Goal: Contribute content: Add original content to the website for others to see

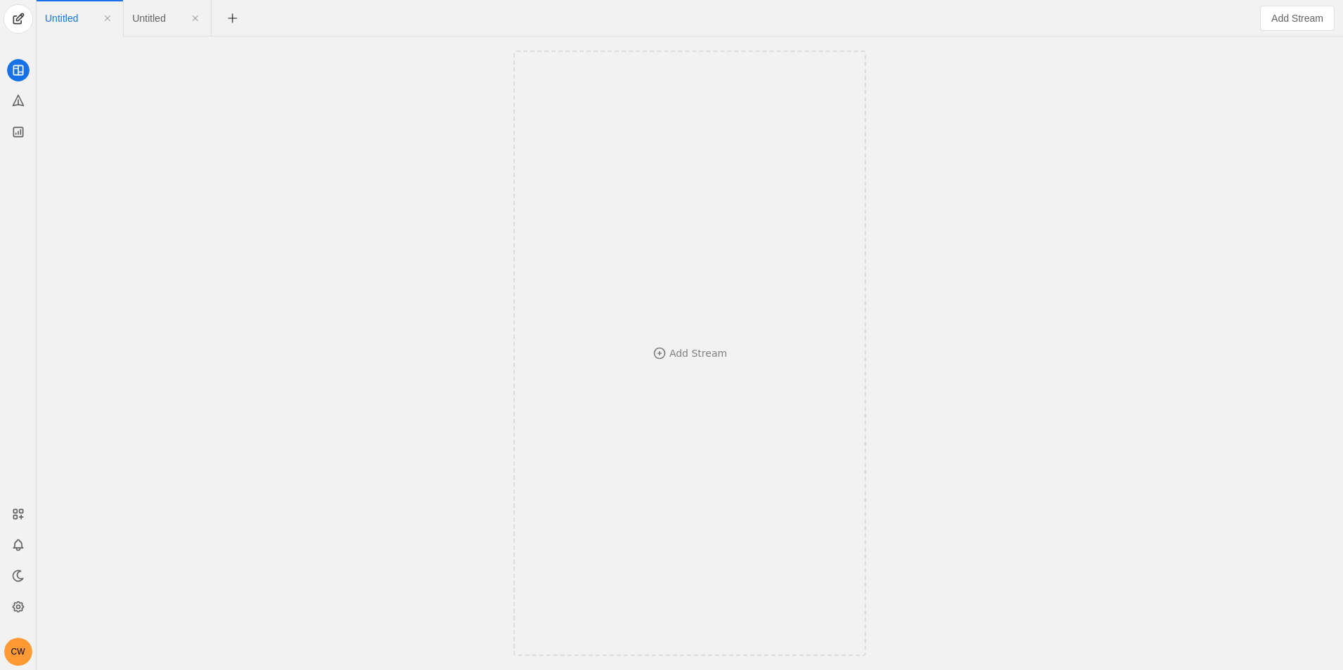
click at [20, 3] on div "CW" at bounding box center [18, 335] width 37 height 670
click at [21, 17] on span "undefined" at bounding box center [18, 19] width 28 height 28
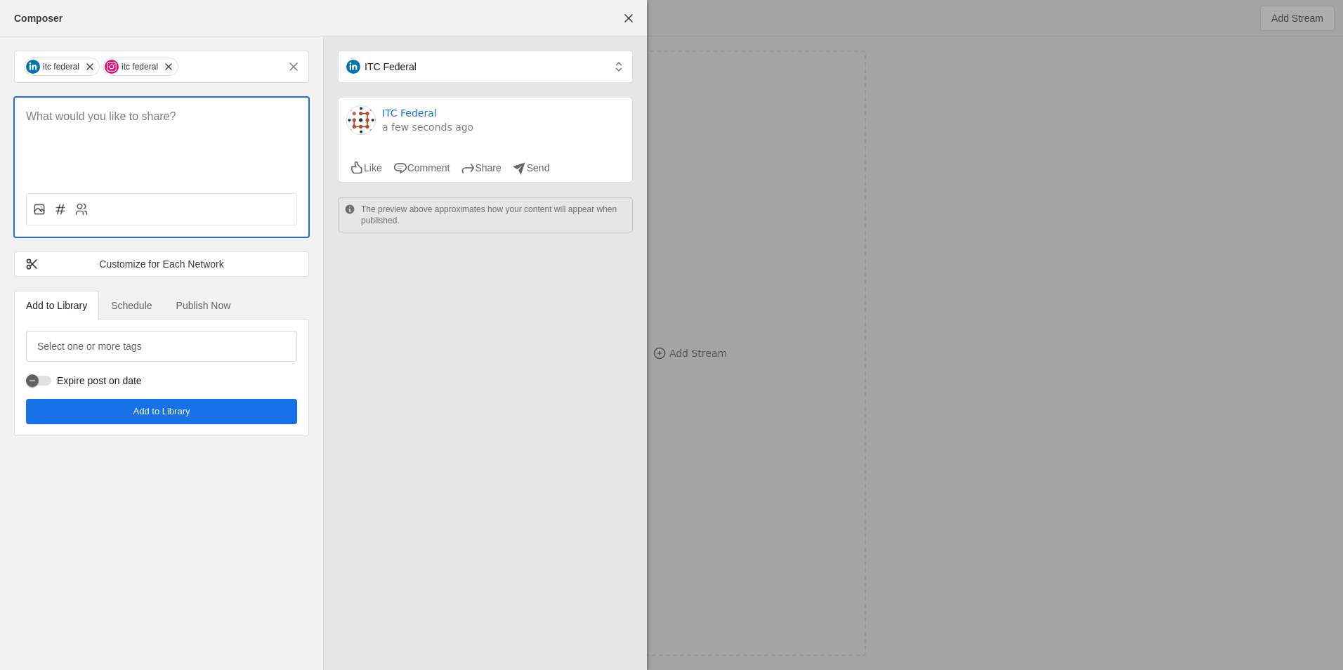
click at [123, 120] on p at bounding box center [161, 117] width 271 height 16
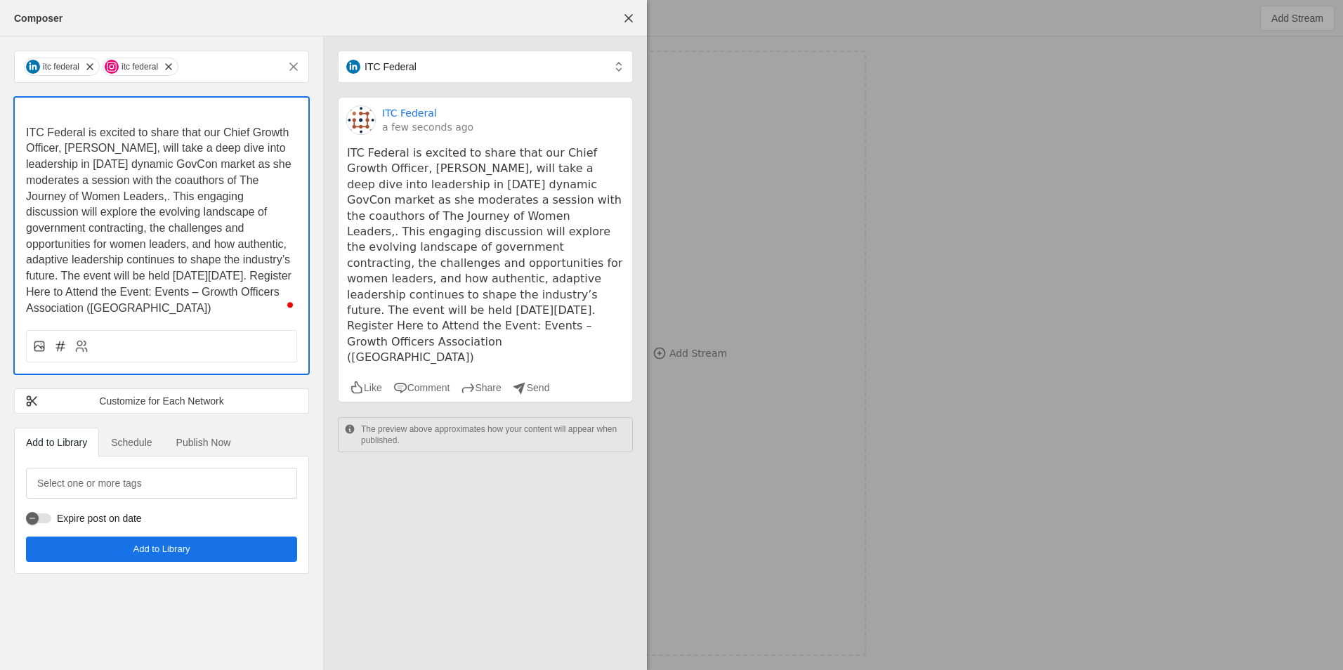
drag, startPoint x: 60, startPoint y: 91, endPoint x: 63, endPoint y: 106, distance: 15.7
click at [62, 98] on div "itc federal itc federal ITC Federal is excited to share that our Chief Growth O…" at bounding box center [161, 313] width 323 height 552
click at [63, 108] on div "ITC Federal is excited to share that our Chief Growth Officer, [PERSON_NAME], w…" at bounding box center [162, 207] width 294 height 219
drag, startPoint x: 64, startPoint y: 109, endPoint x: 74, endPoint y: 119, distance: 14.9
click at [69, 115] on p "To enrich screen reader interactions, please activate Accessibility in Grammarl…" at bounding box center [161, 117] width 271 height 16
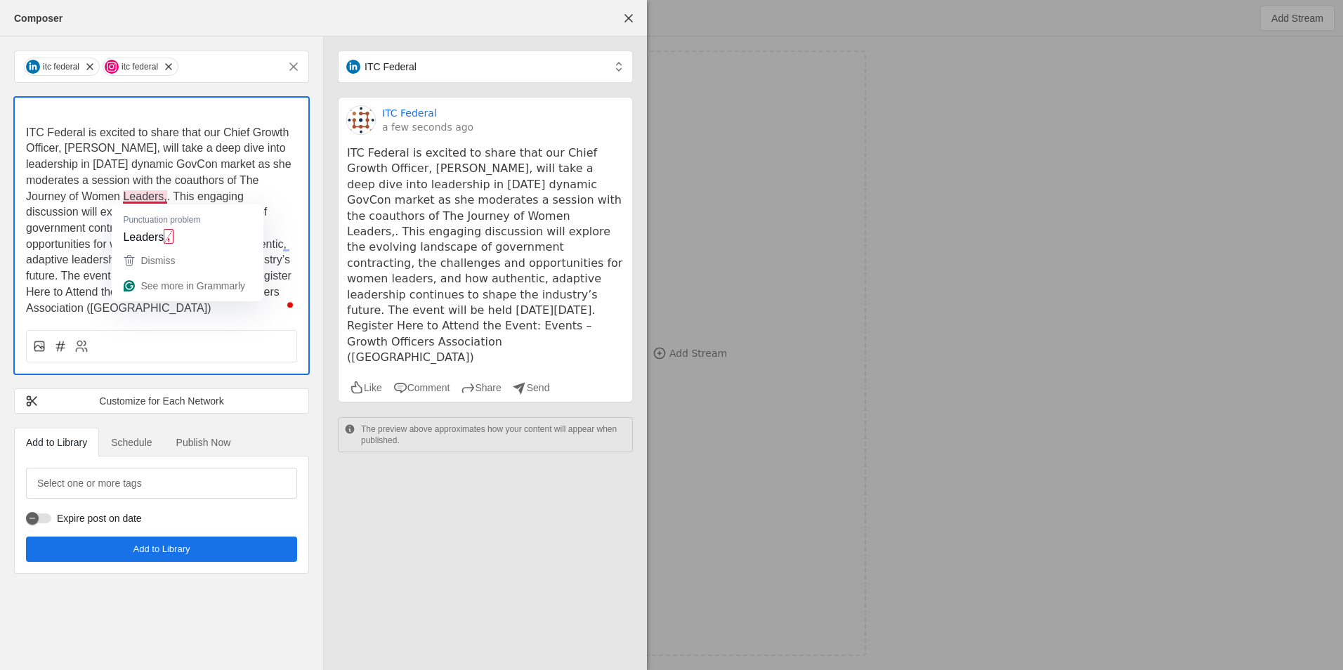
click at [162, 199] on span "ITC Federal is excited to share that our Chief Growth Officer, [PERSON_NAME], w…" at bounding box center [160, 220] width 268 height 188
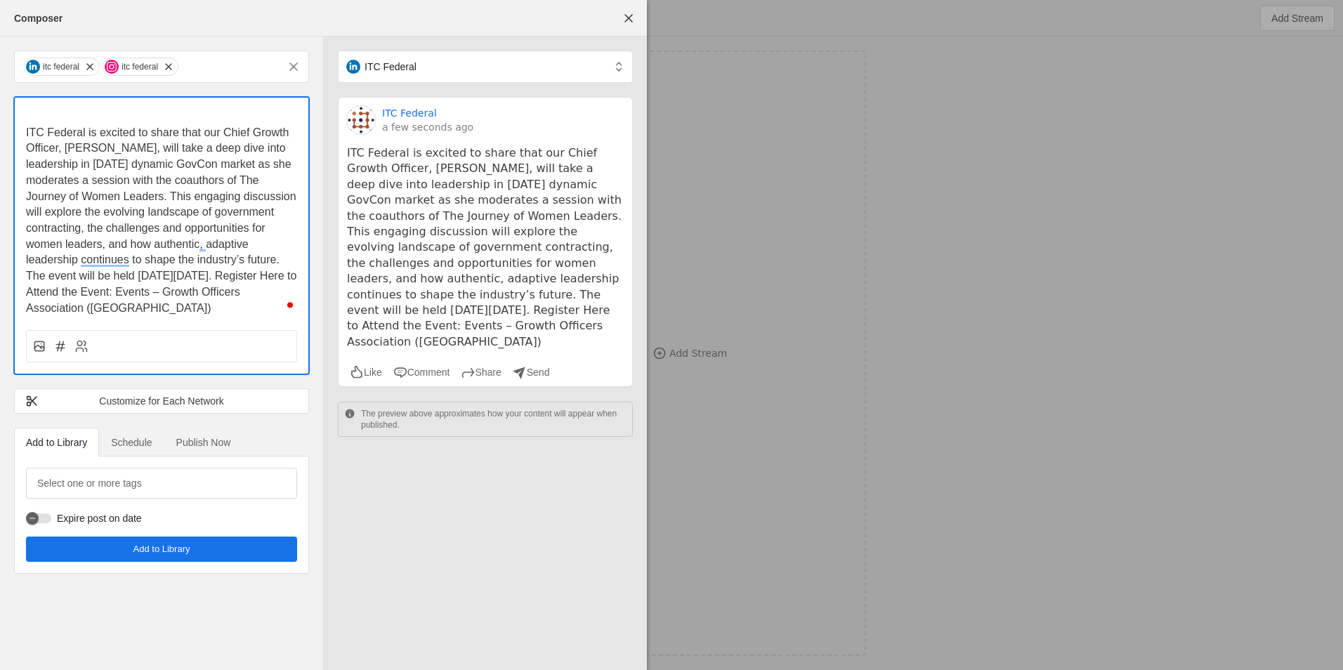
drag, startPoint x: 38, startPoint y: 130, endPoint x: 18, endPoint y: 132, distance: 19.8
click at [20, 135] on div "ITC Federal is excited to share that our Chief Growth Officer, [PERSON_NAME], w…" at bounding box center [162, 207] width 294 height 219
click at [23, 129] on div "ITC Federal is excited to share that our Chief Growth Officer, [PERSON_NAME], w…" at bounding box center [162, 207] width 294 height 219
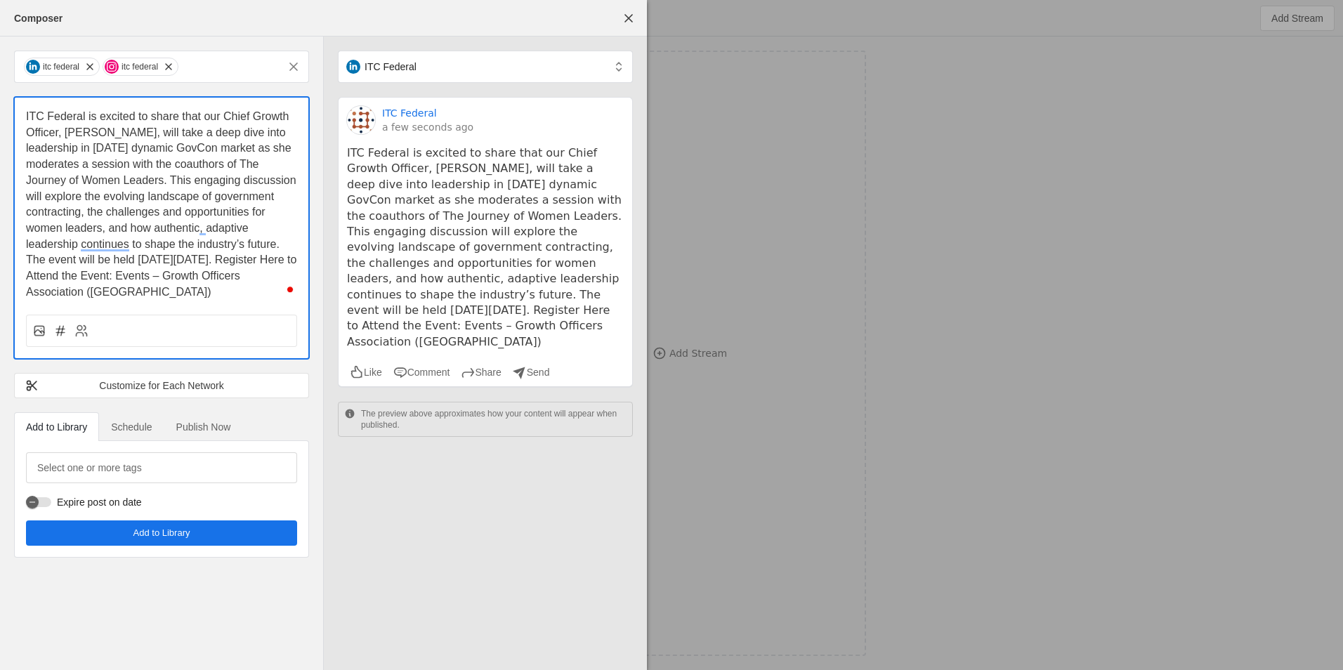
click at [108, 241] on span "ITC Federal is excited to share that our Chief Growth Officer, [PERSON_NAME], w…" at bounding box center [162, 204] width 273 height 188
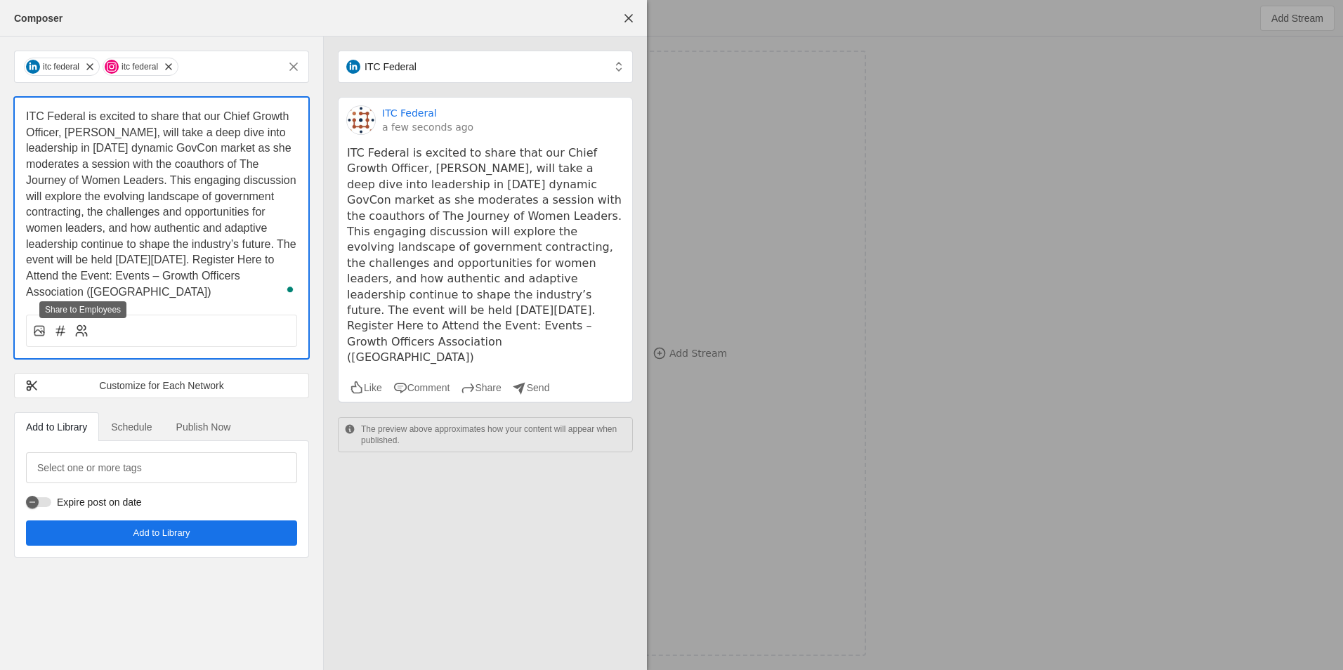
click at [85, 331] on icon at bounding box center [81, 331] width 14 height 14
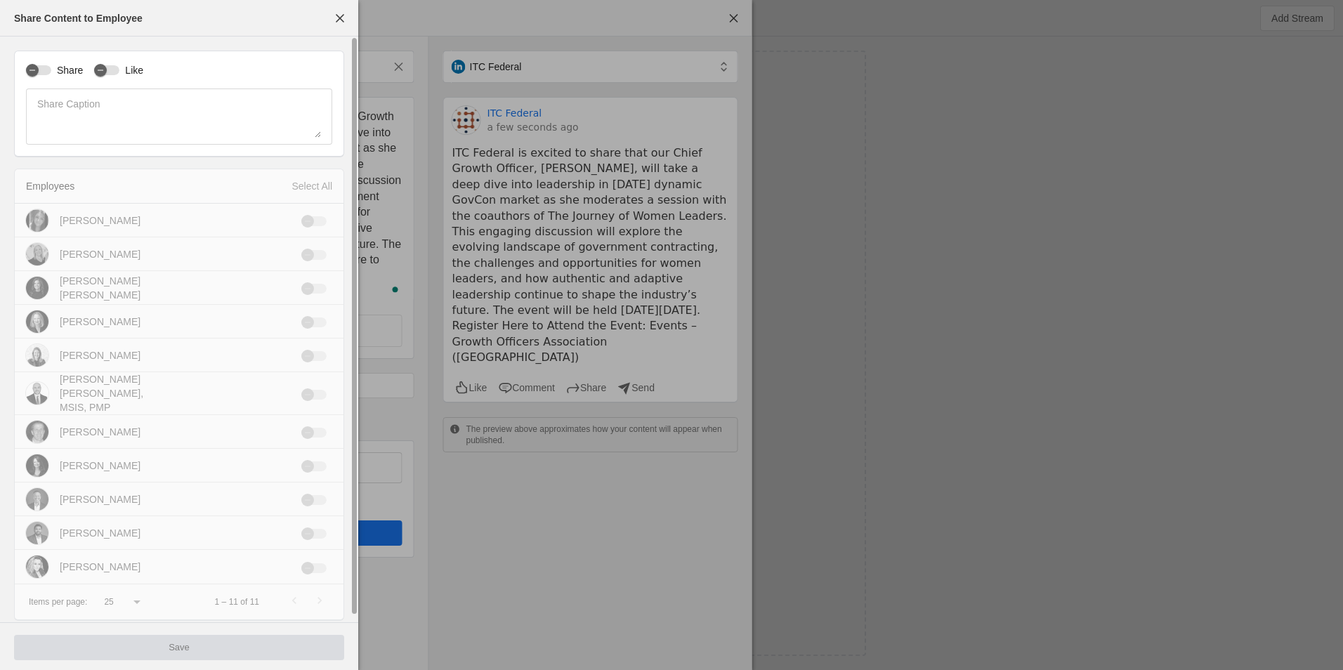
click at [121, 74] on label "Like" at bounding box center [131, 70] width 24 height 14
click at [119, 74] on button "Like" at bounding box center [106, 70] width 25 height 10
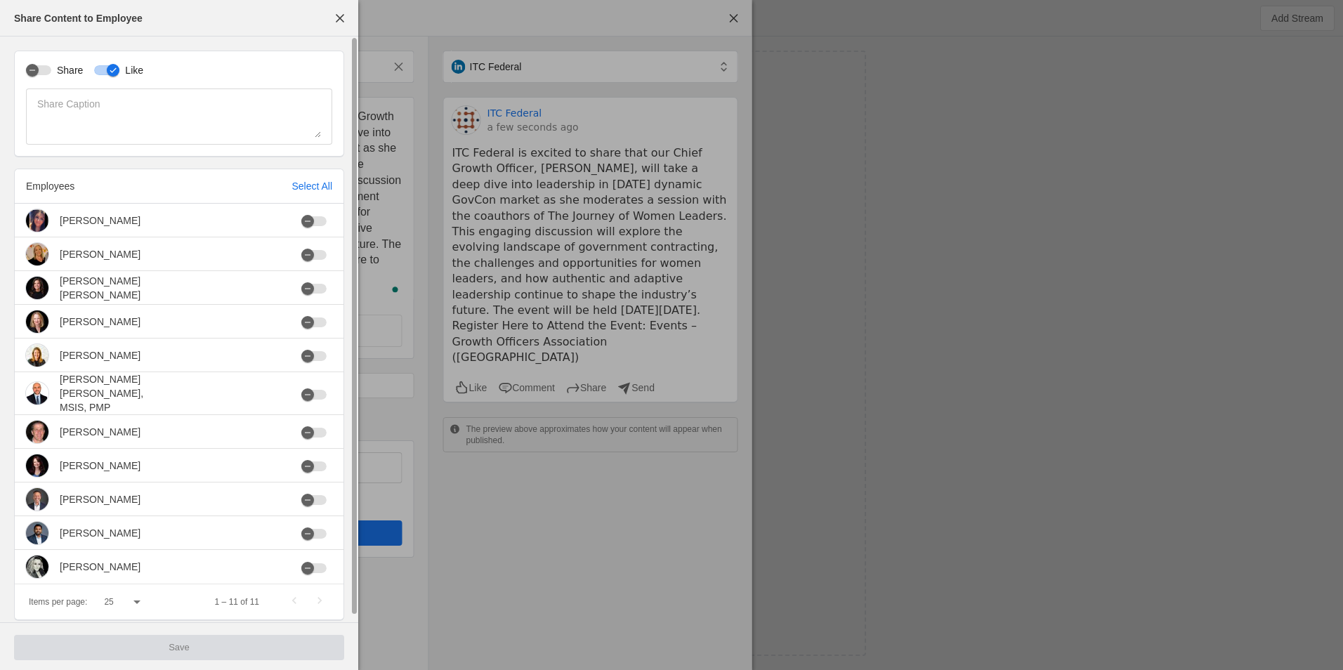
click at [45, 65] on div "Share" at bounding box center [54, 70] width 57 height 14
click at [321, 185] on div "Select All" at bounding box center [312, 186] width 41 height 14
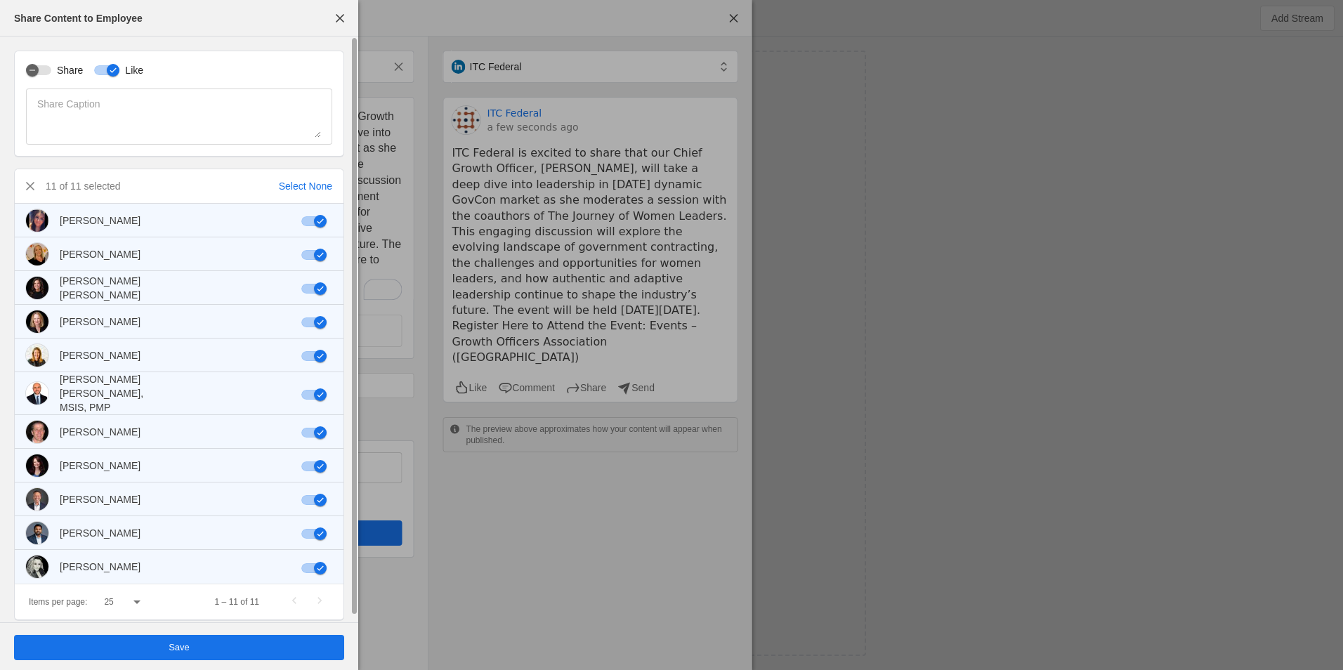
drag, startPoint x: 529, startPoint y: 523, endPoint x: 526, endPoint y: 530, distance: 7.6
click at [529, 525] on div at bounding box center [671, 335] width 1343 height 670
click at [284, 644] on span "undefined" at bounding box center [179, 647] width 330 height 25
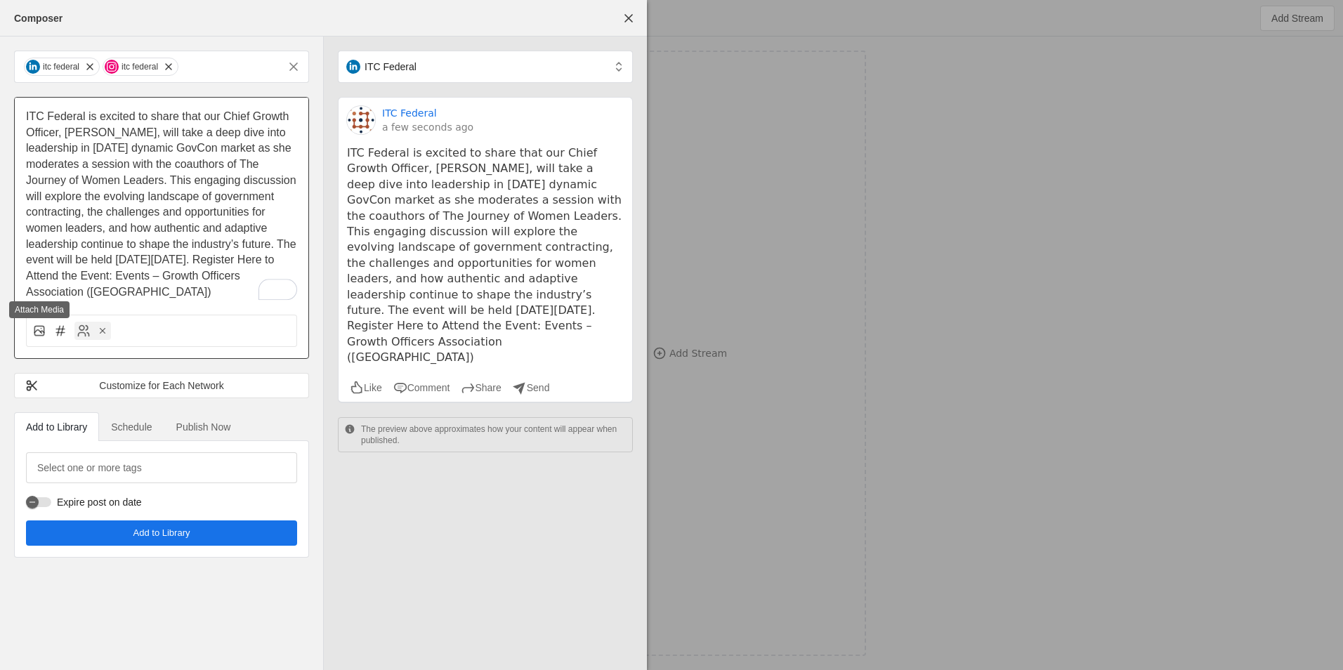
click at [31, 334] on div at bounding box center [161, 331] width 271 height 32
click at [44, 332] on rect at bounding box center [38, 330] width 9 height 9
click at [0, 0] on input "file" at bounding box center [0, 0] width 0 height 0
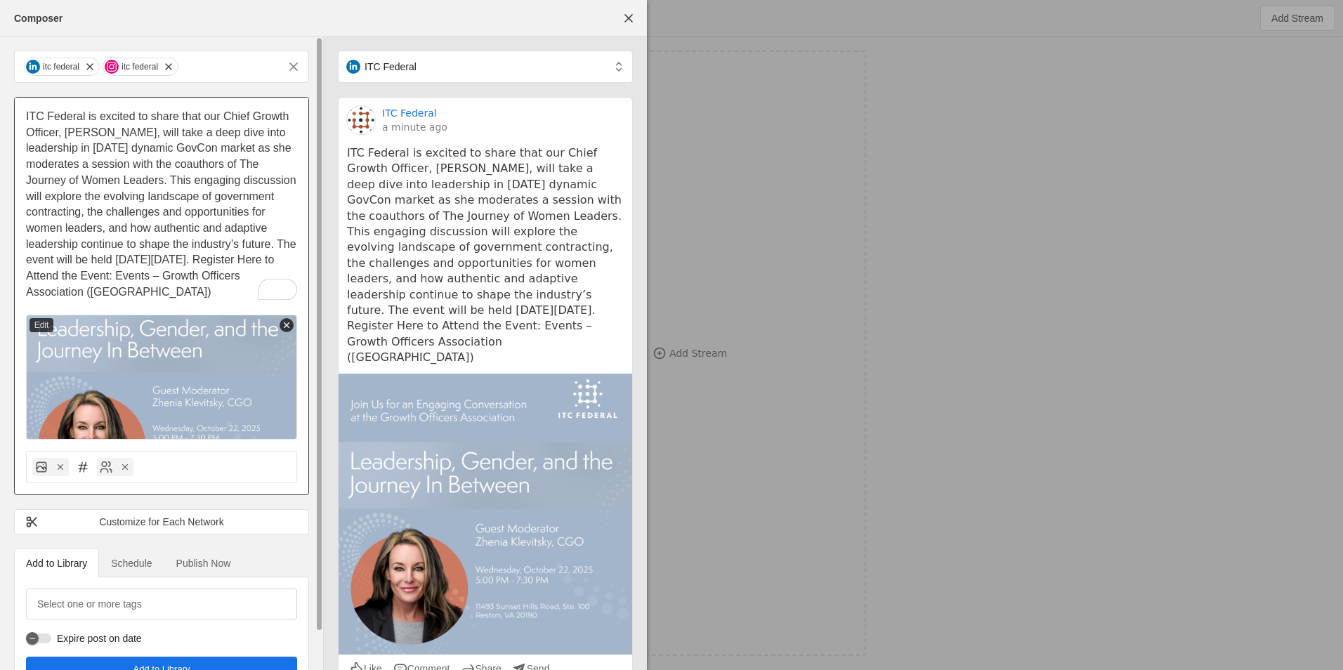
click at [289, 324] on icon at bounding box center [287, 325] width 10 height 10
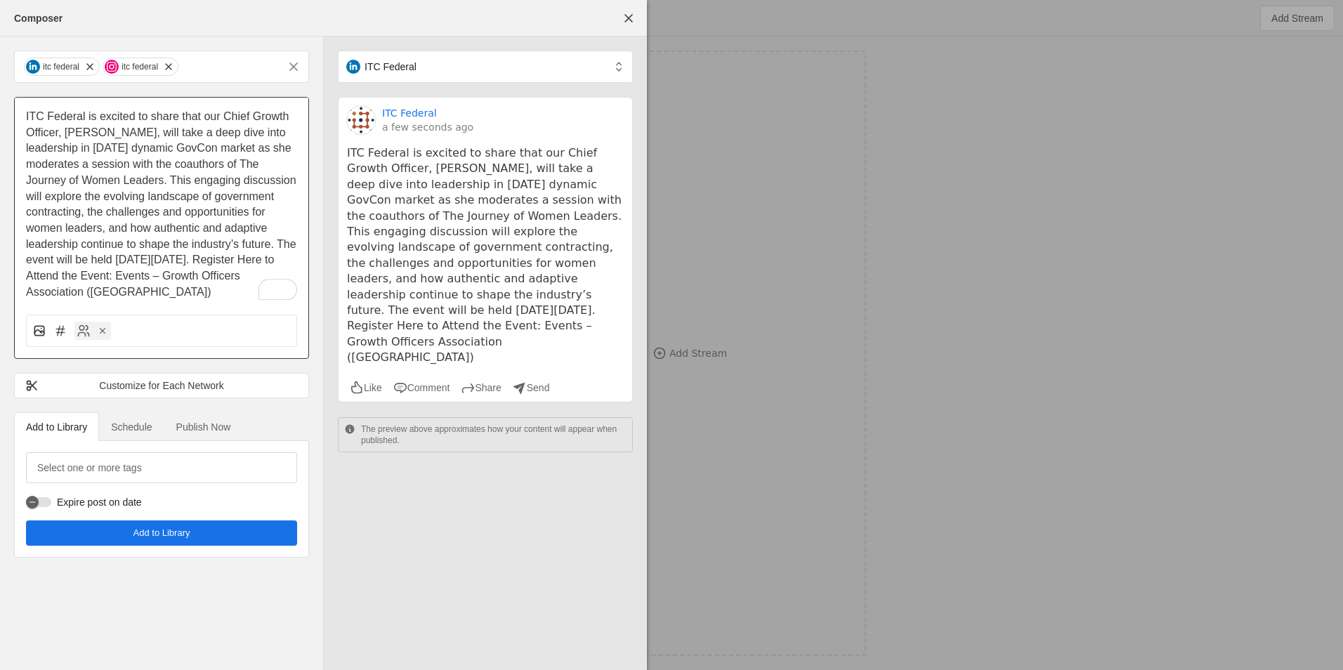
click at [38, 324] on icon at bounding box center [39, 331] width 14 height 14
click at [0, 0] on input "file" at bounding box center [0, 0] width 0 height 0
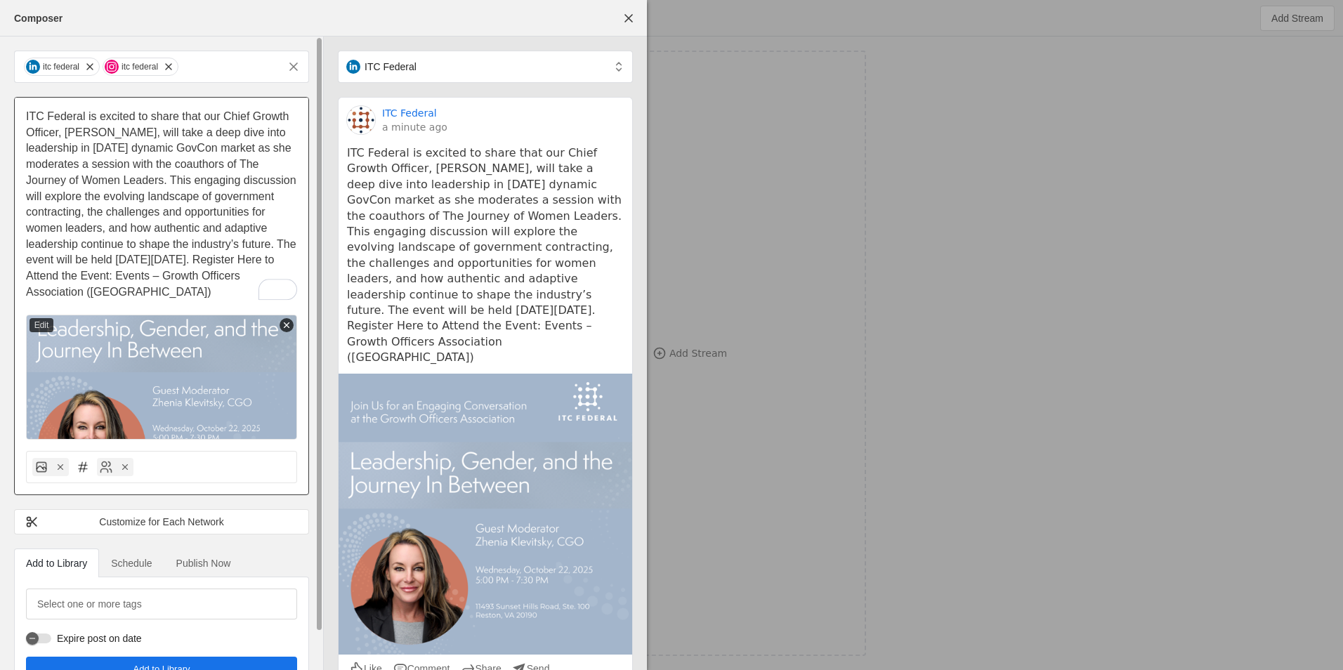
click at [204, 287] on p "ITC Federal is excited to share that our Chief Growth Officer, [PERSON_NAME], w…" at bounding box center [161, 205] width 271 height 192
drag, startPoint x: 199, startPoint y: 268, endPoint x: 206, endPoint y: 292, distance: 25.6
click at [212, 292] on p "ITC Federal is excited to share that our Chief Growth Officer, [PERSON_NAME], w…" at bounding box center [161, 205] width 271 height 192
click at [206, 292] on p "ITC Federal is excited to share that our Chief Growth Officer, [PERSON_NAME], w…" at bounding box center [161, 205] width 271 height 192
drag, startPoint x: 199, startPoint y: 299, endPoint x: 203, endPoint y: 281, distance: 18.1
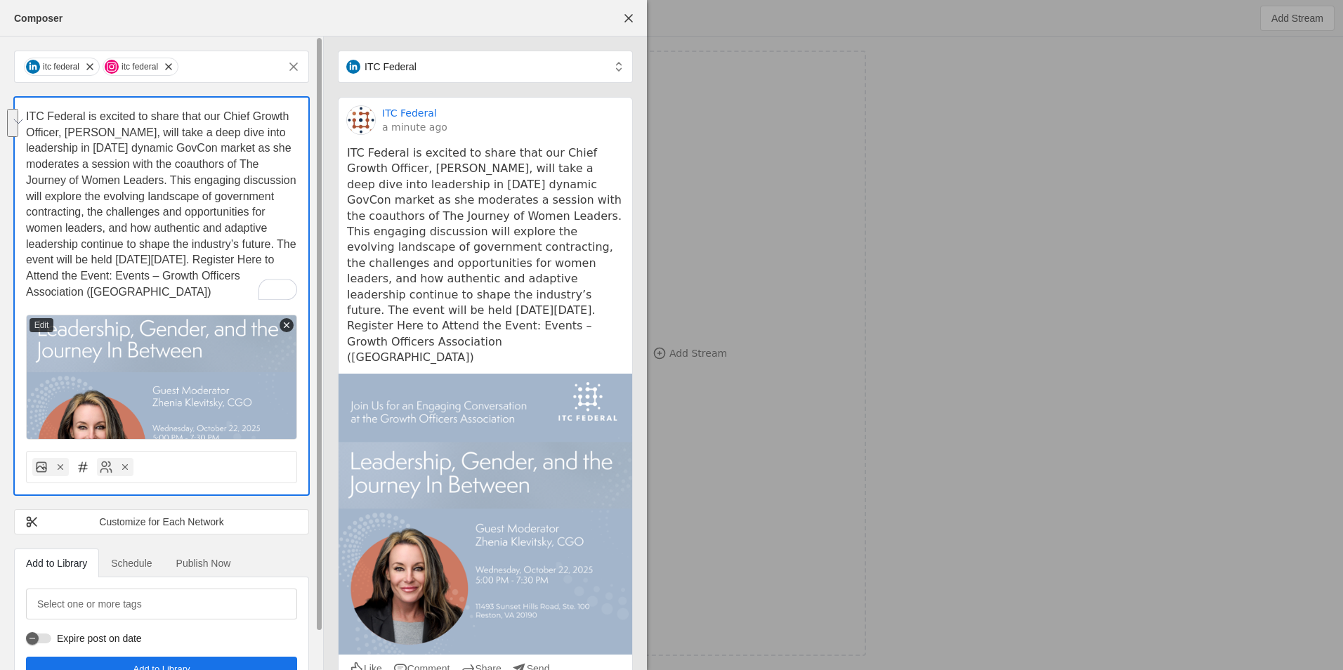
click at [203, 281] on p "ITC Federal is excited to share that our Chief Growth Officer, [PERSON_NAME], w…" at bounding box center [161, 205] width 271 height 192
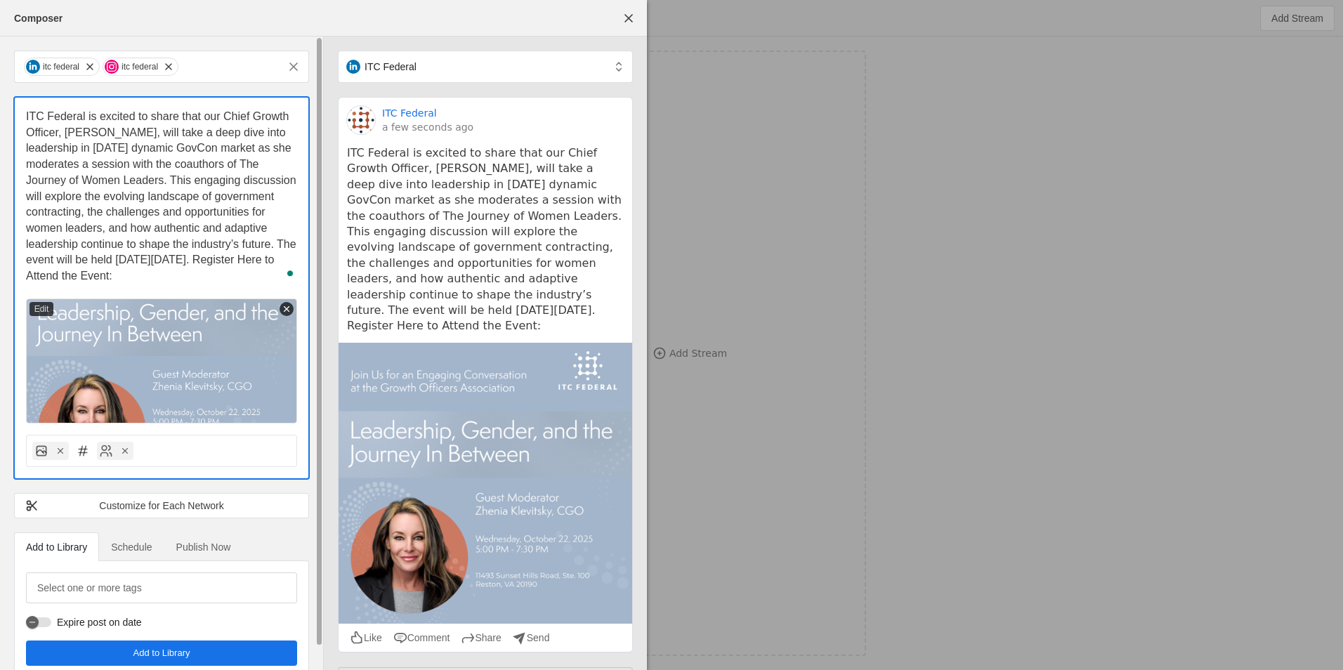
click at [221, 268] on p "ITC Federal is excited to share that our Chief Growth Officer, [PERSON_NAME], w…" at bounding box center [161, 197] width 271 height 176
click at [216, 280] on p "ITC Federal is excited to share that our Chief Growth Officer, [PERSON_NAME], w…" at bounding box center [161, 197] width 271 height 176
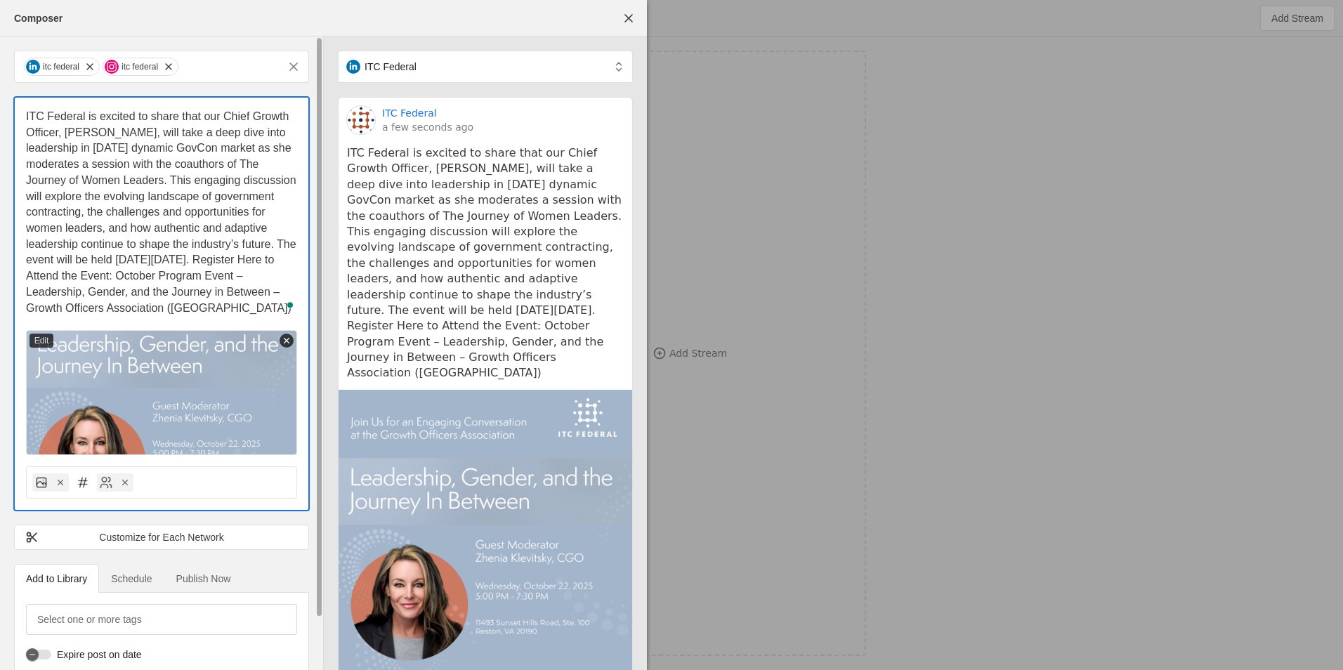
click at [260, 303] on p "ITC Federal is excited to share that our Chief Growth Officer, [PERSON_NAME], w…" at bounding box center [161, 212] width 271 height 207
click at [261, 311] on p "ITC Federal is excited to share that our Chief Growth Officer, [PERSON_NAME], w…" at bounding box center [161, 212] width 271 height 207
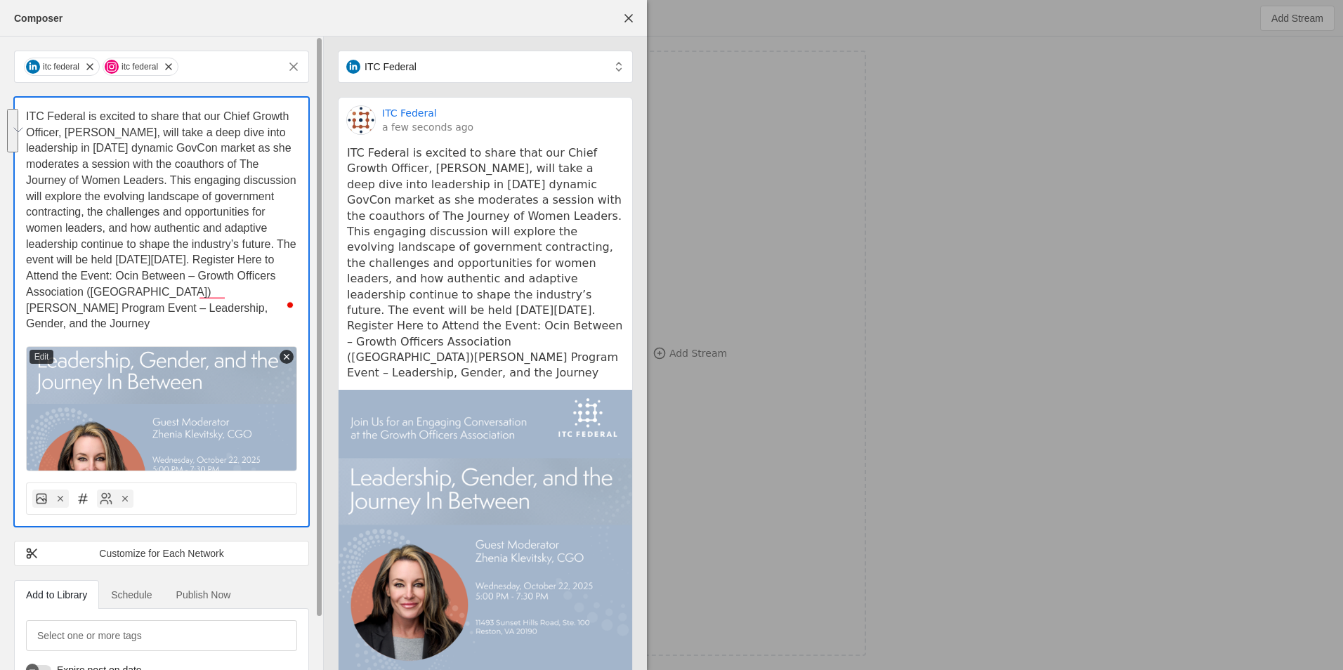
drag, startPoint x: 218, startPoint y: 281, endPoint x: 273, endPoint y: 308, distance: 61.3
click at [273, 308] on p "ITC Federal is excited to share that our Chief Growth Officer, [PERSON_NAME], w…" at bounding box center [161, 220] width 271 height 223
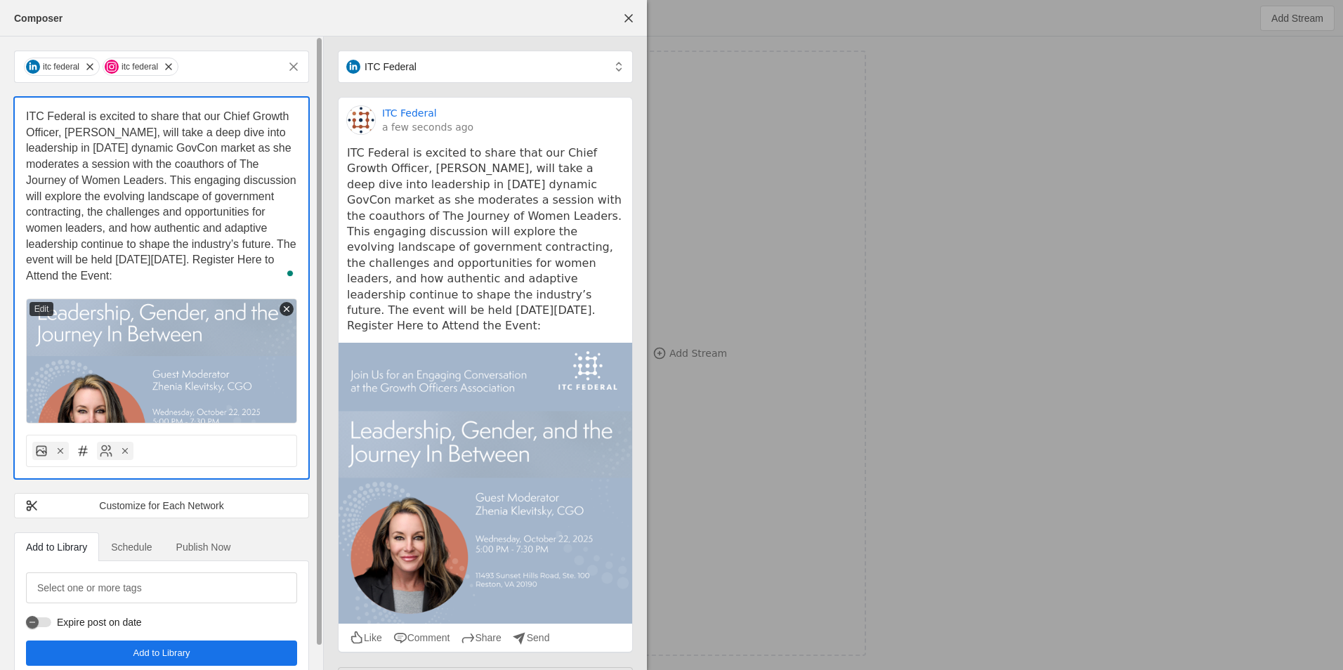
click at [238, 275] on p "ITC Federal is excited to share that our Chief Growth Officer, [PERSON_NAME], w…" at bounding box center [161, 197] width 271 height 176
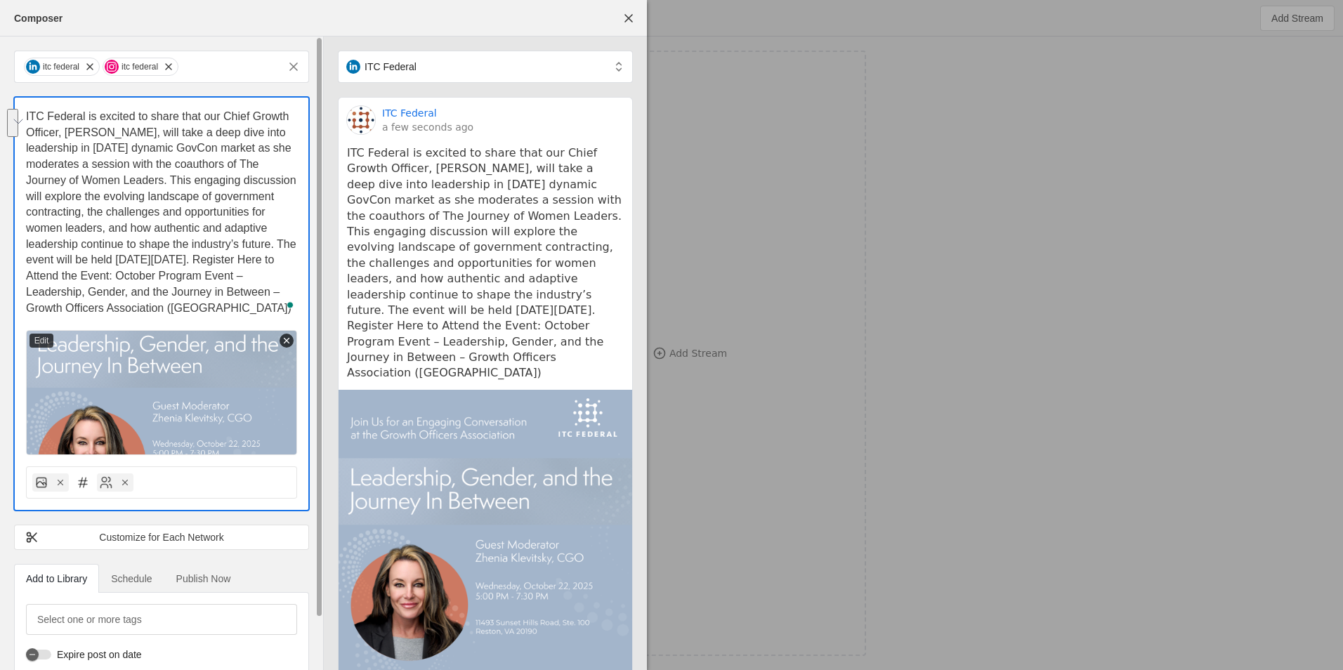
drag, startPoint x: 268, startPoint y: 299, endPoint x: 202, endPoint y: 281, distance: 67.9
click at [204, 281] on p "ITC Federal is excited to share that our Chief Growth Officer, [PERSON_NAME], w…" at bounding box center [161, 212] width 271 height 207
click at [202, 279] on span "ITC Federal is excited to share that our Chief Growth Officer, [PERSON_NAME], w…" at bounding box center [162, 212] width 273 height 204
drag, startPoint x: 200, startPoint y: 279, endPoint x: 261, endPoint y: 318, distance: 72.7
click at [261, 318] on div "ITC Federal is excited to share that our Chief Growth Officer, [PERSON_NAME], w…" at bounding box center [162, 277] width 294 height 358
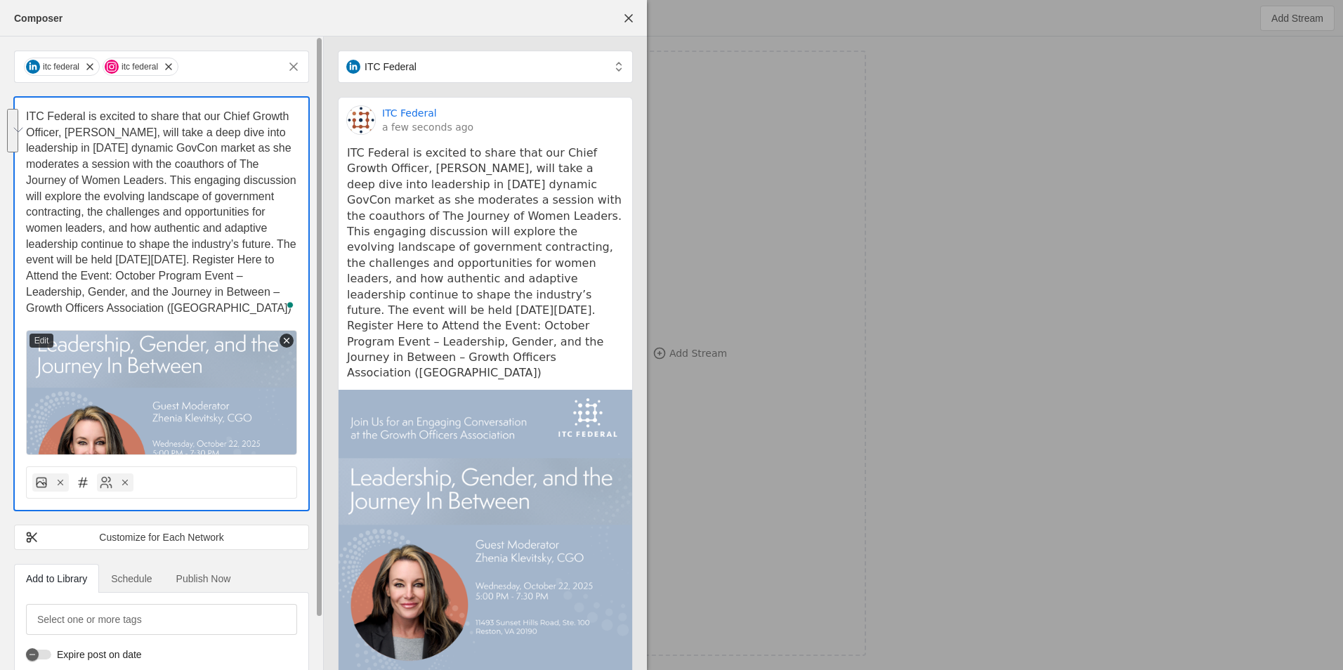
drag, startPoint x: 262, startPoint y: 306, endPoint x: 202, endPoint y: 277, distance: 66.9
click at [202, 277] on p "ITC Federal is excited to share that our Chief Growth Officer, [PERSON_NAME], w…" at bounding box center [161, 212] width 271 height 207
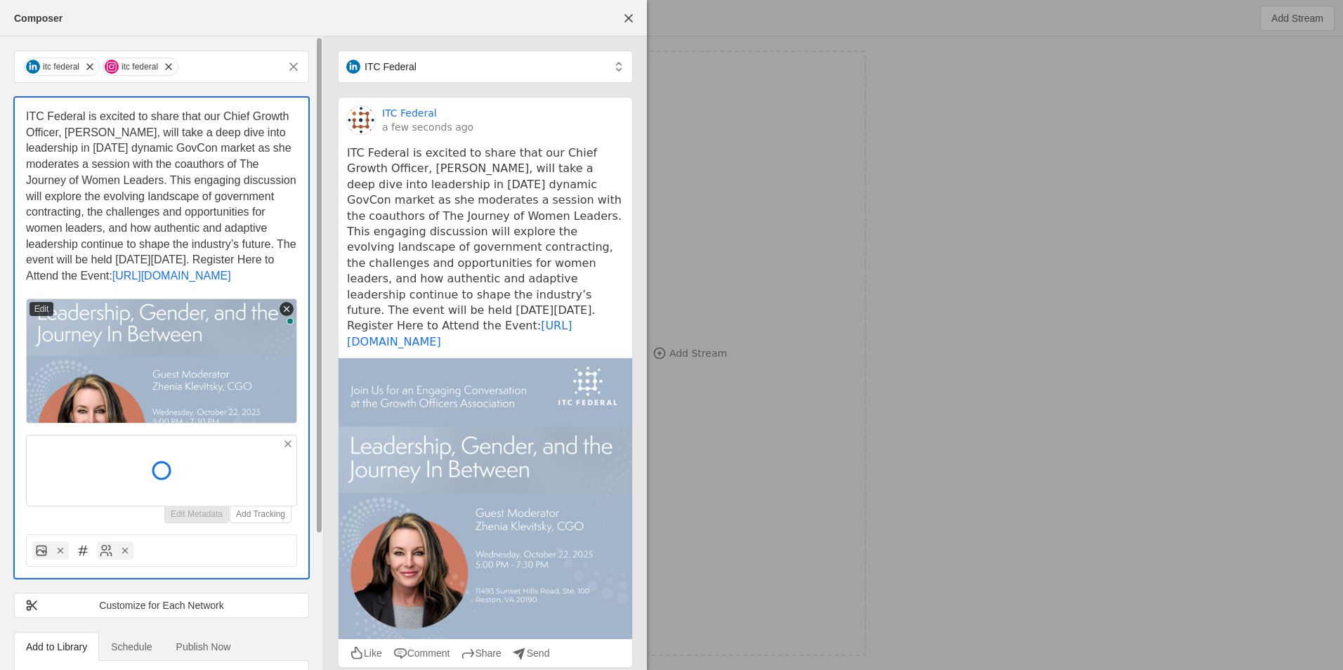
click at [294, 486] on div at bounding box center [161, 471] width 271 height 72
click at [288, 450] on icon at bounding box center [287, 443] width 11 height 11
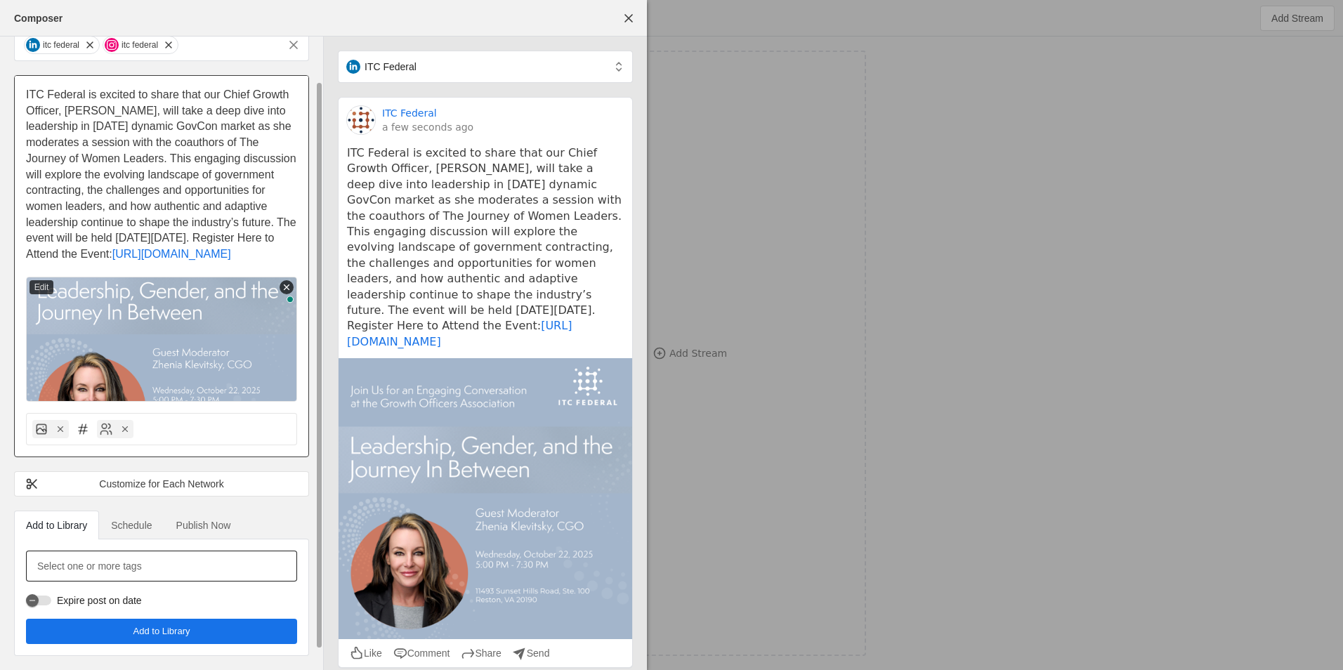
scroll to position [70, 0]
click at [108, 573] on mat-label "Select one or more tags" at bounding box center [89, 566] width 105 height 17
click at [108, 573] on input "Select one or more tags" at bounding box center [98, 566] width 123 height 17
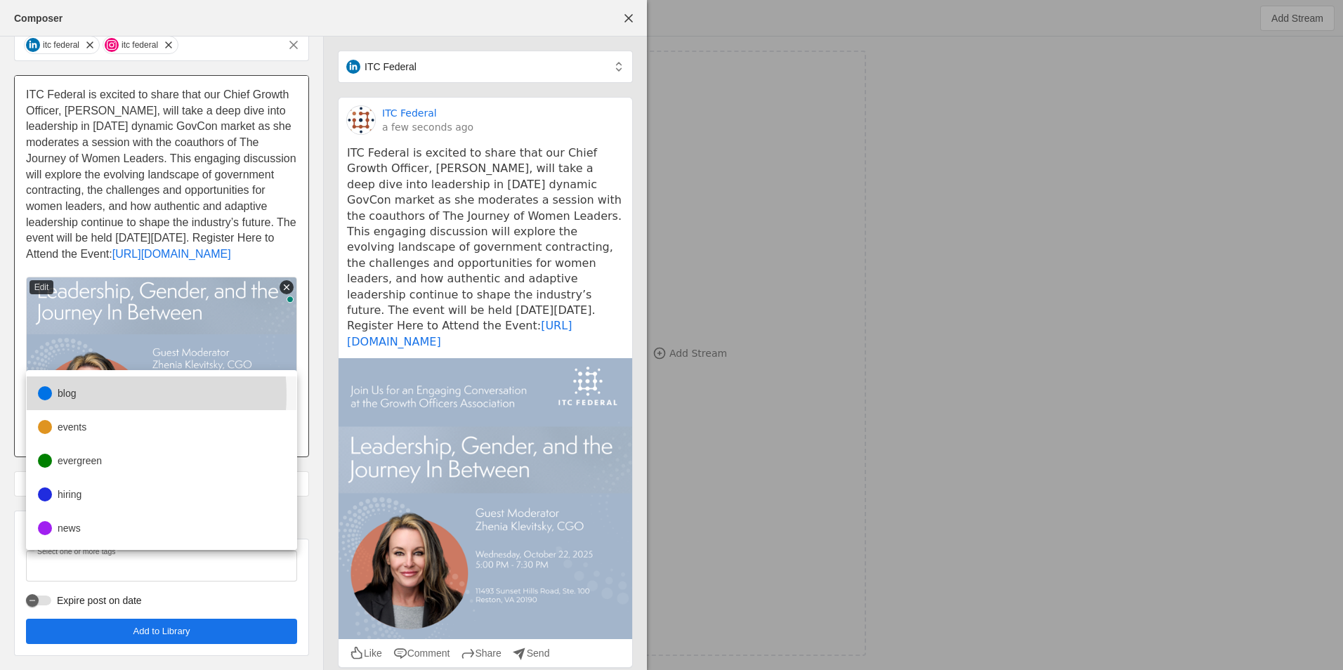
click at [79, 395] on mat-option "blog" at bounding box center [162, 394] width 270 height 34
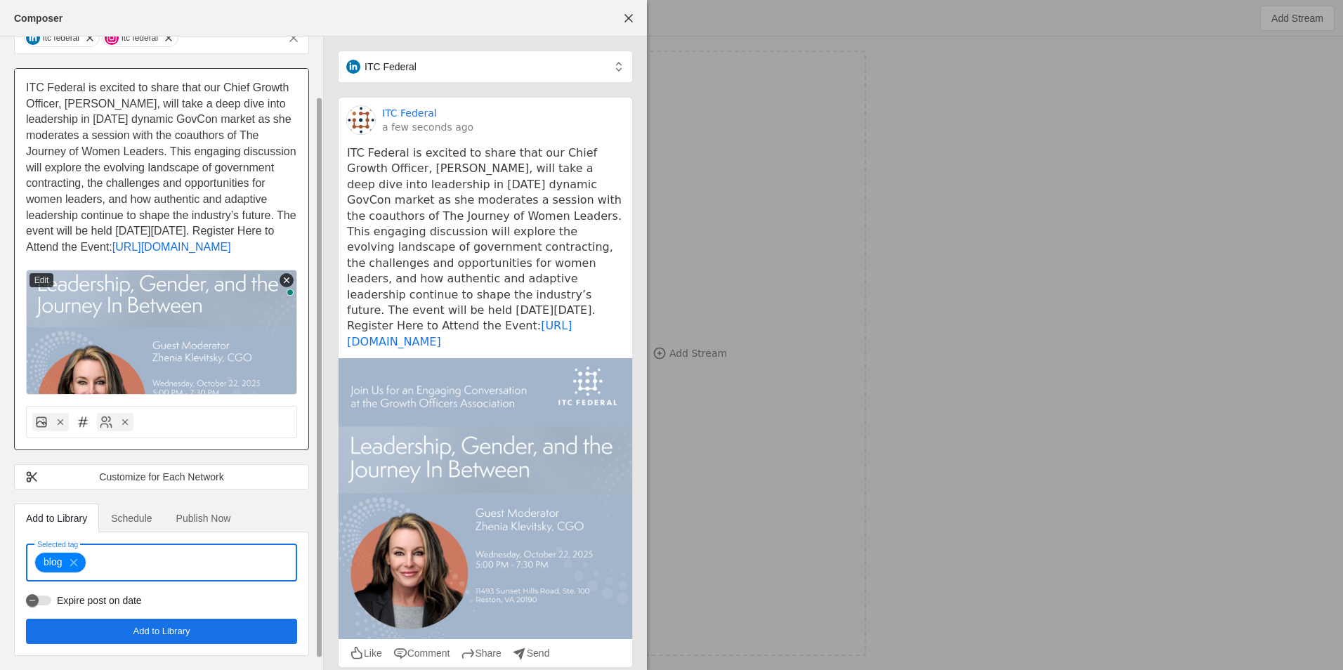
drag, startPoint x: 109, startPoint y: 571, endPoint x: 99, endPoint y: 569, distance: 10.1
click at [107, 571] on input "Selected tag" at bounding box center [153, 562] width 123 height 17
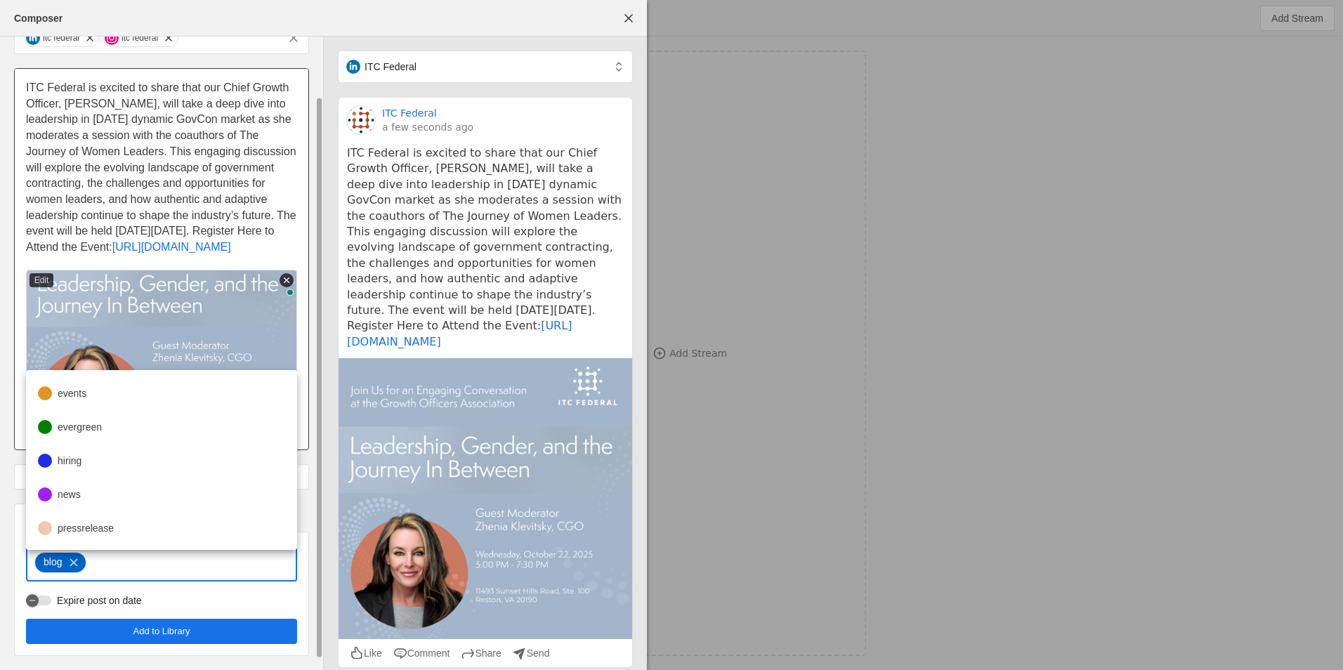
click at [80, 566] on mat-icon at bounding box center [74, 562] width 24 height 13
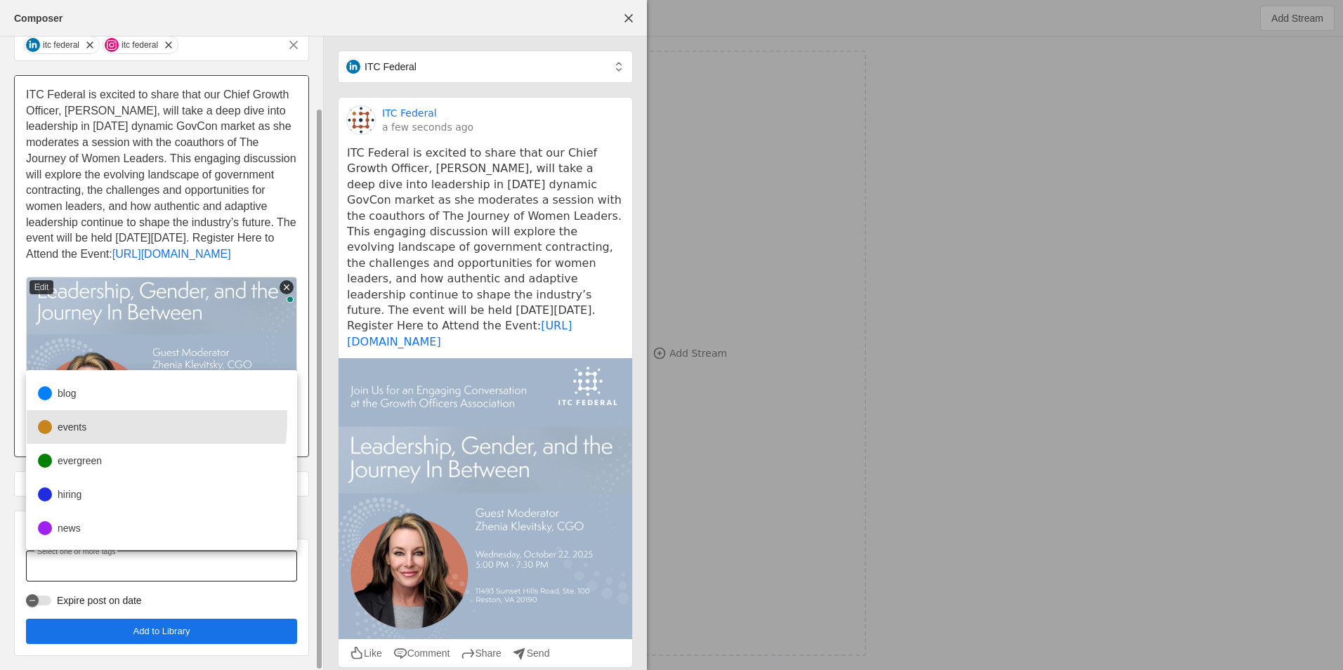
click at [57, 417] on mat-option "events" at bounding box center [162, 427] width 270 height 34
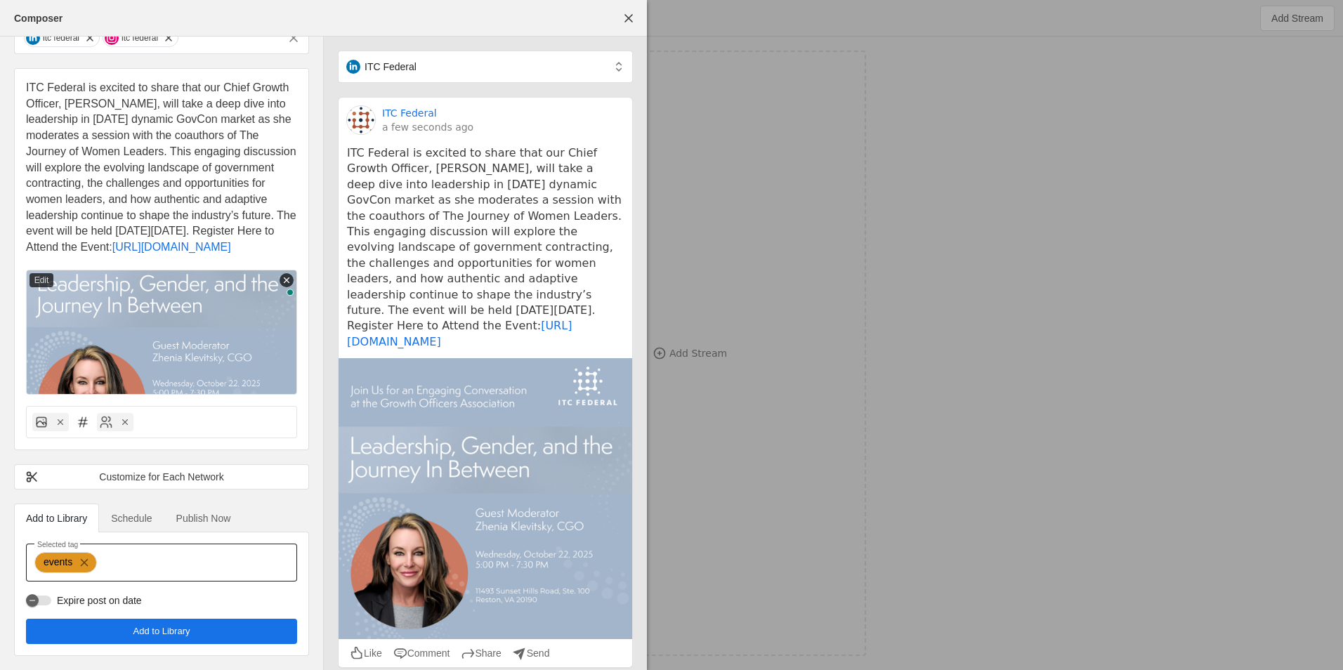
click at [209, 523] on span "Publish Now" at bounding box center [203, 519] width 55 height 10
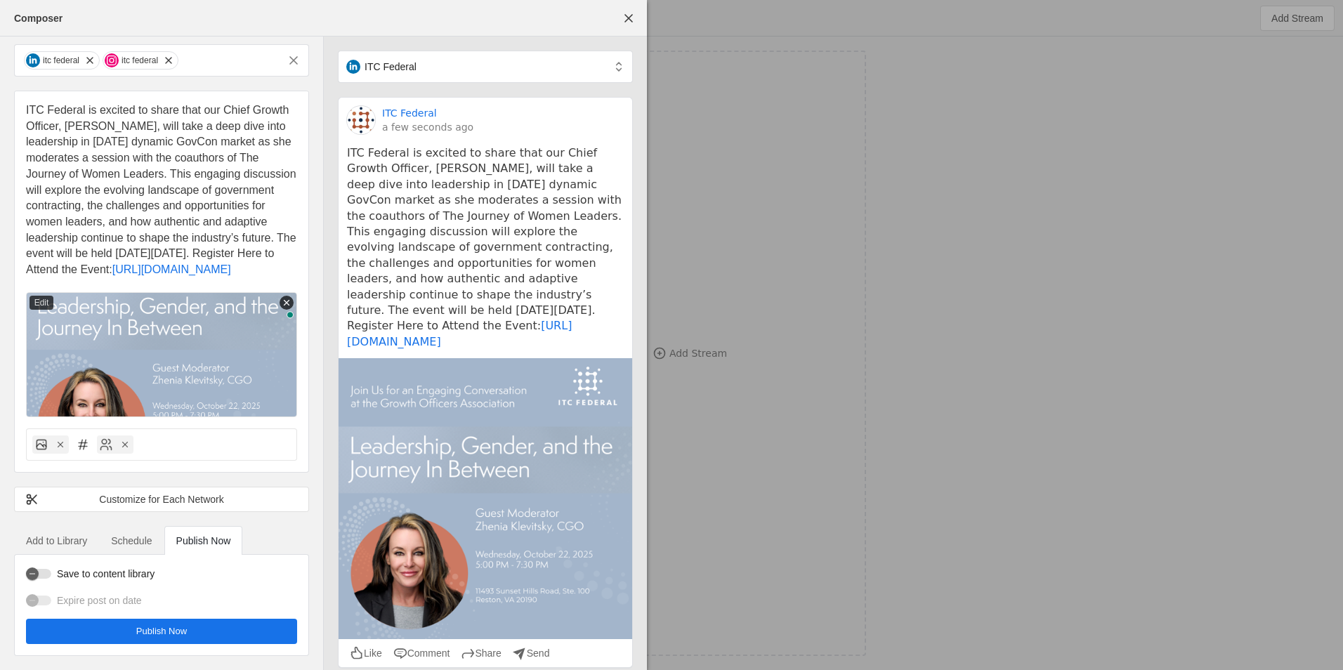
scroll to position [54, 0]
click at [53, 573] on label "Save to content library" at bounding box center [102, 574] width 103 height 14
click at [51, 573] on button "Save to content library" at bounding box center [38, 574] width 25 height 10
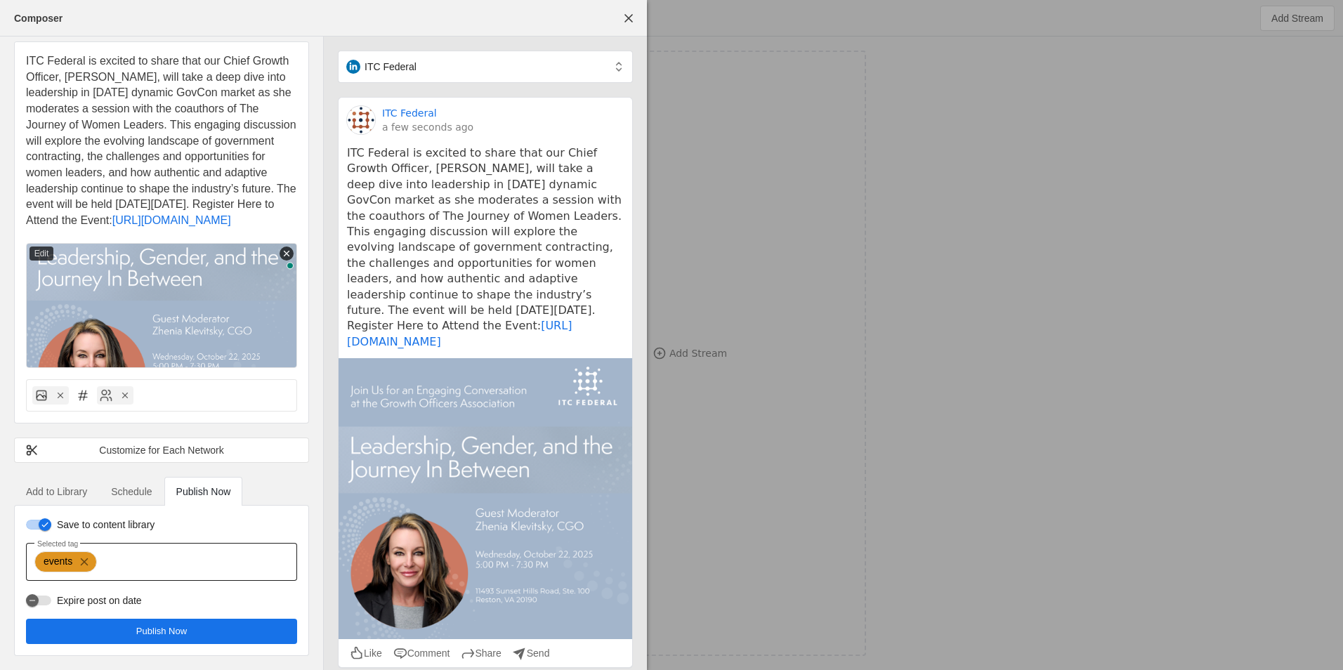
scroll to position [103, 0]
click at [248, 636] on span "undefined" at bounding box center [161, 631] width 271 height 25
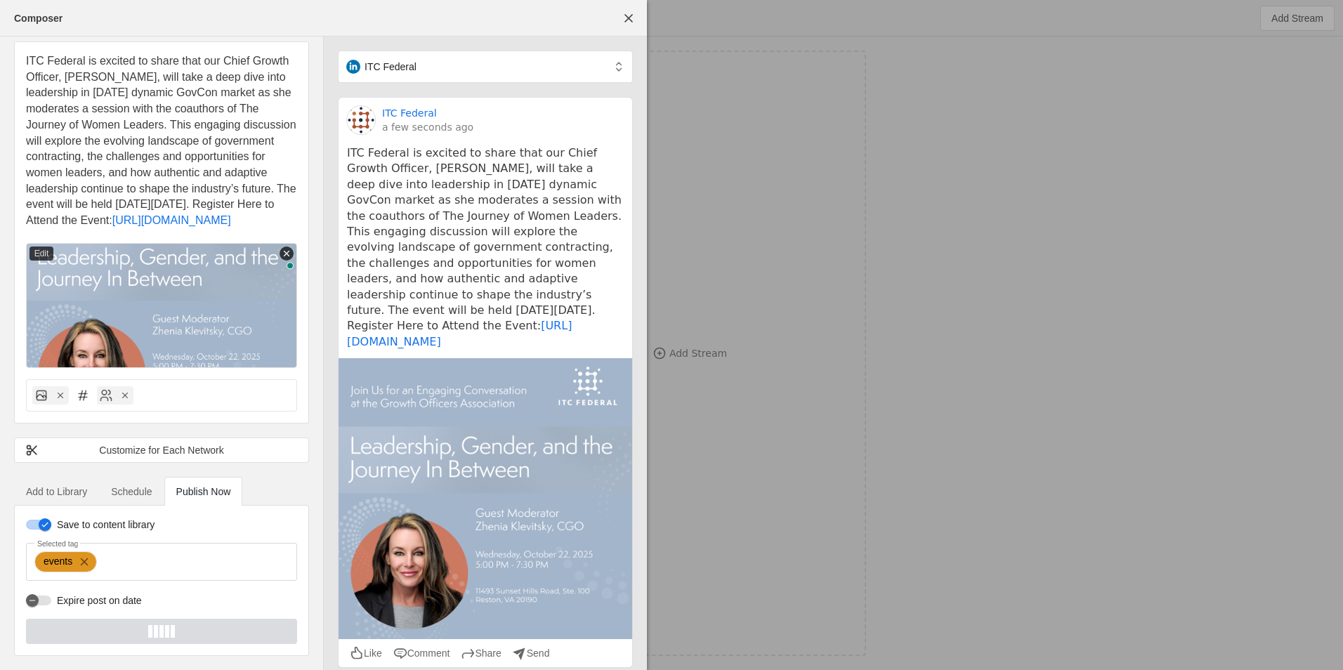
scroll to position [0, 0]
